Goal: Entertainment & Leisure: Consume media (video, audio)

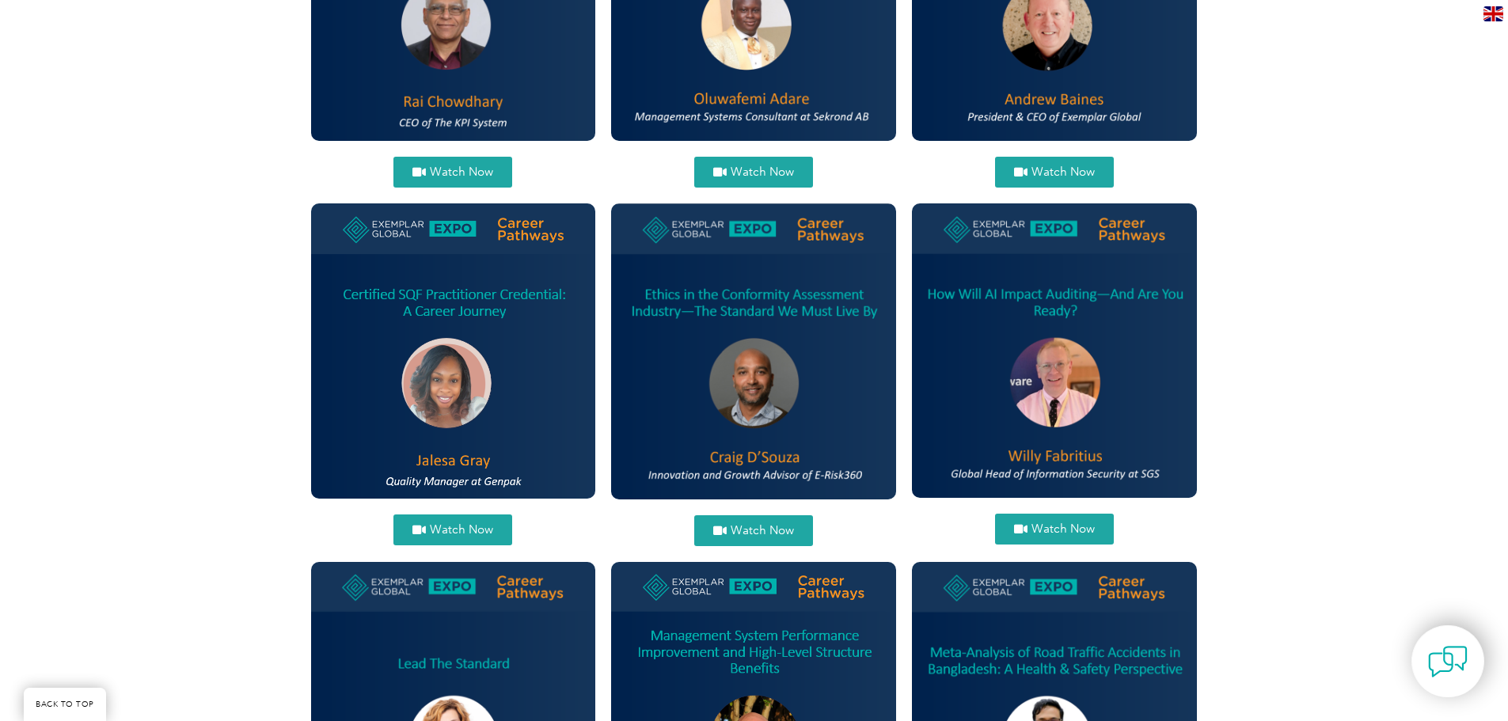
scroll to position [633, 0]
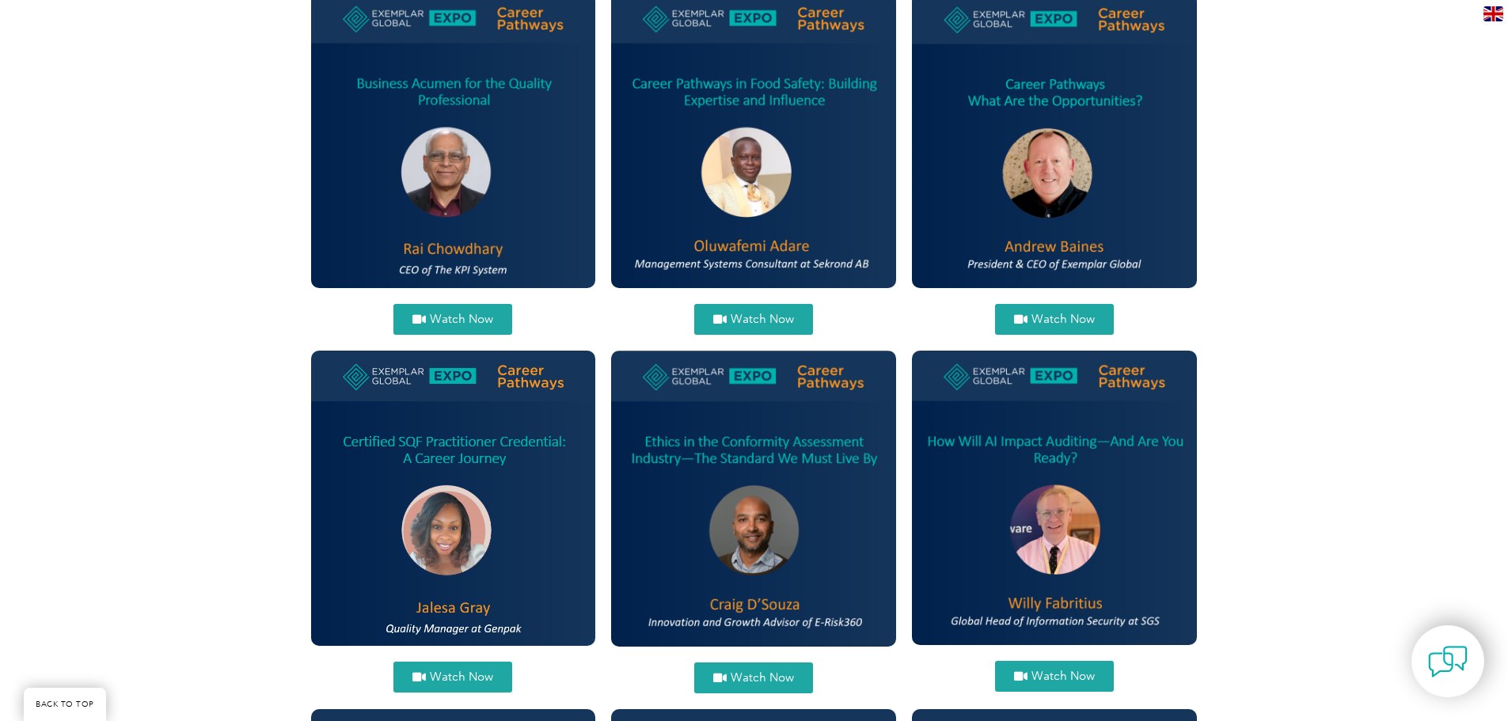
click at [757, 674] on span "Watch Now" at bounding box center [762, 678] width 63 height 12
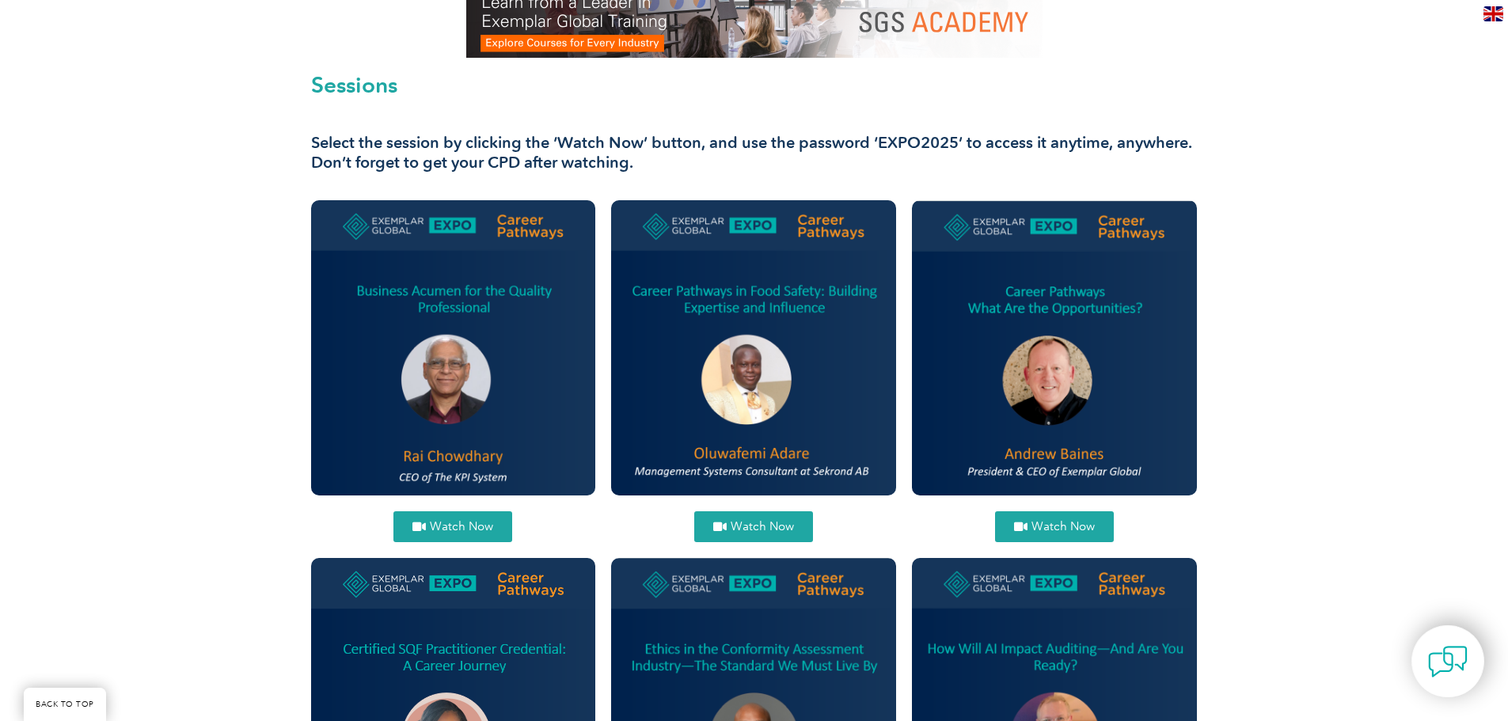
scroll to position [396, 0]
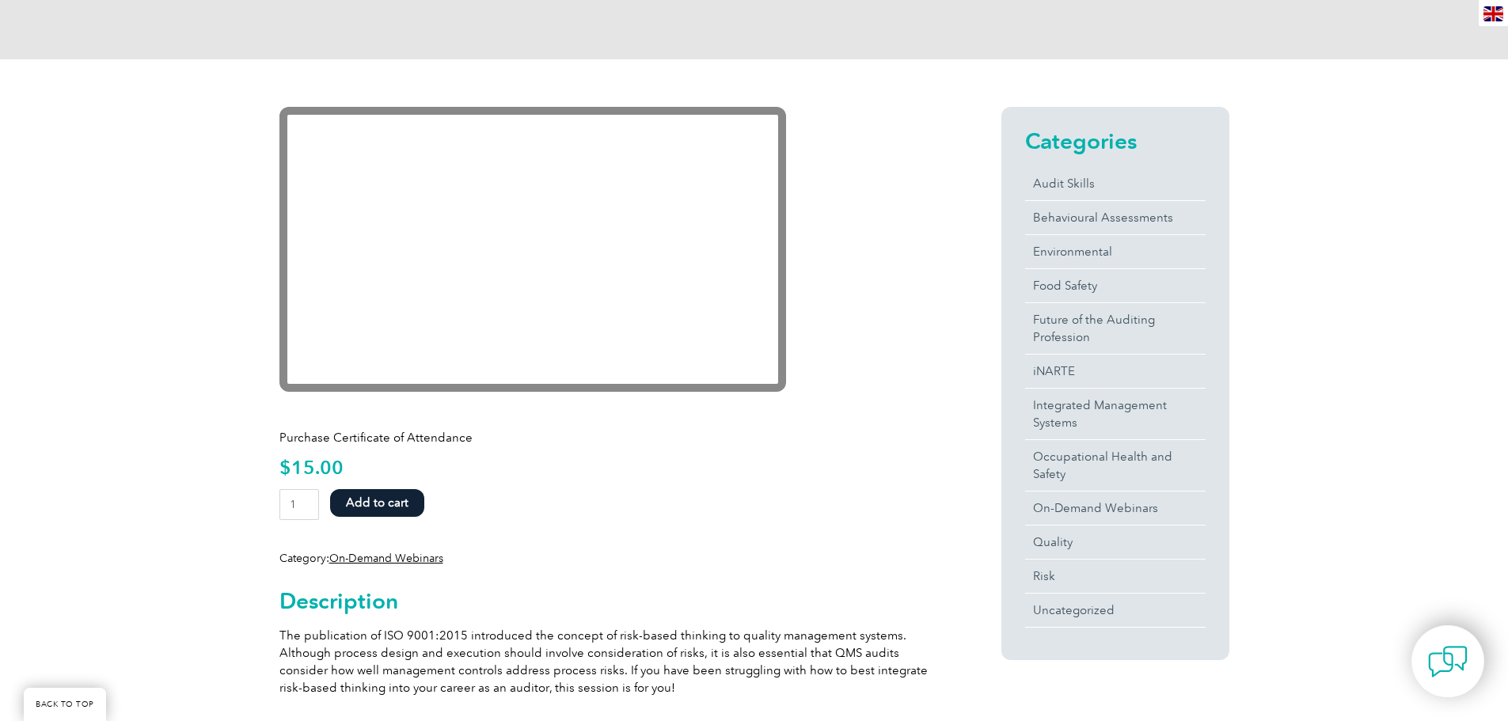
scroll to position [317, 0]
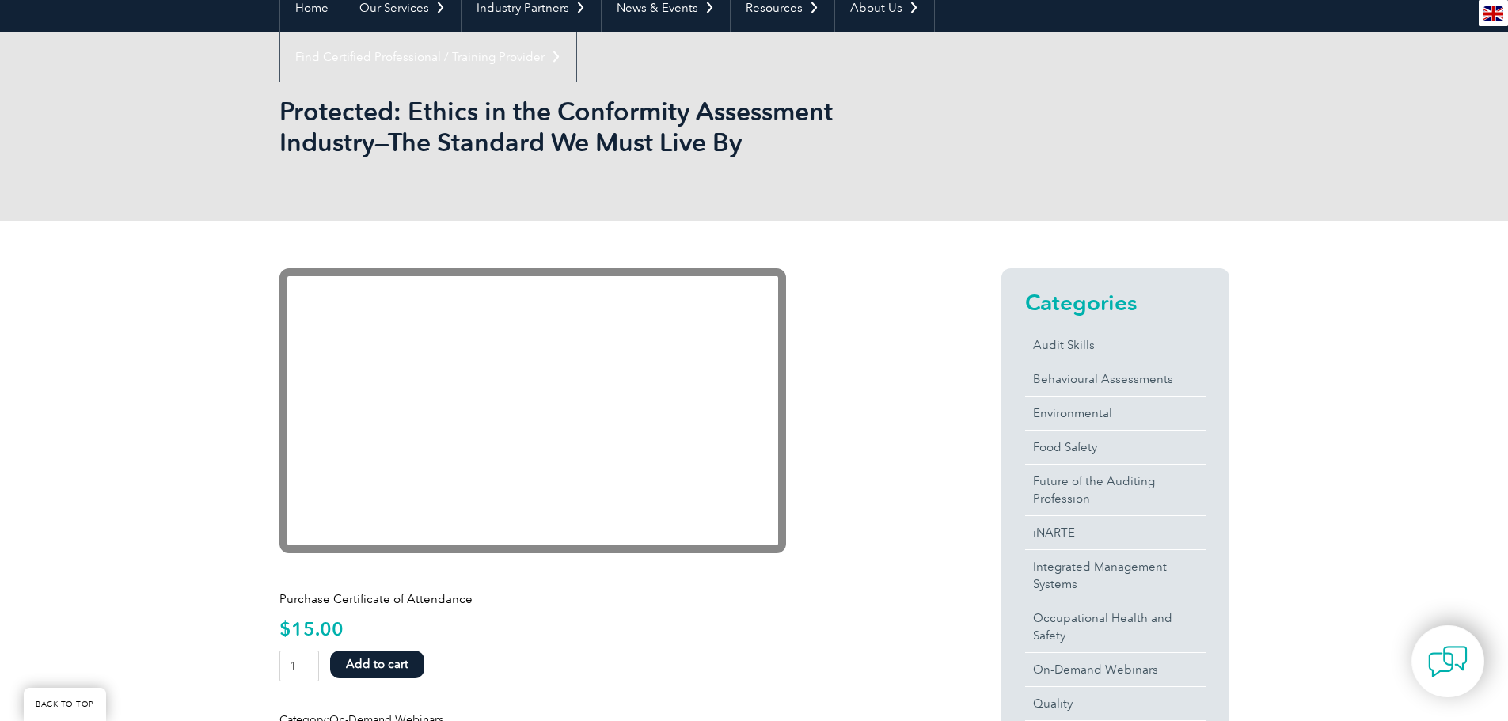
scroll to position [158, 0]
